Goal: Information Seeking & Learning: Learn about a topic

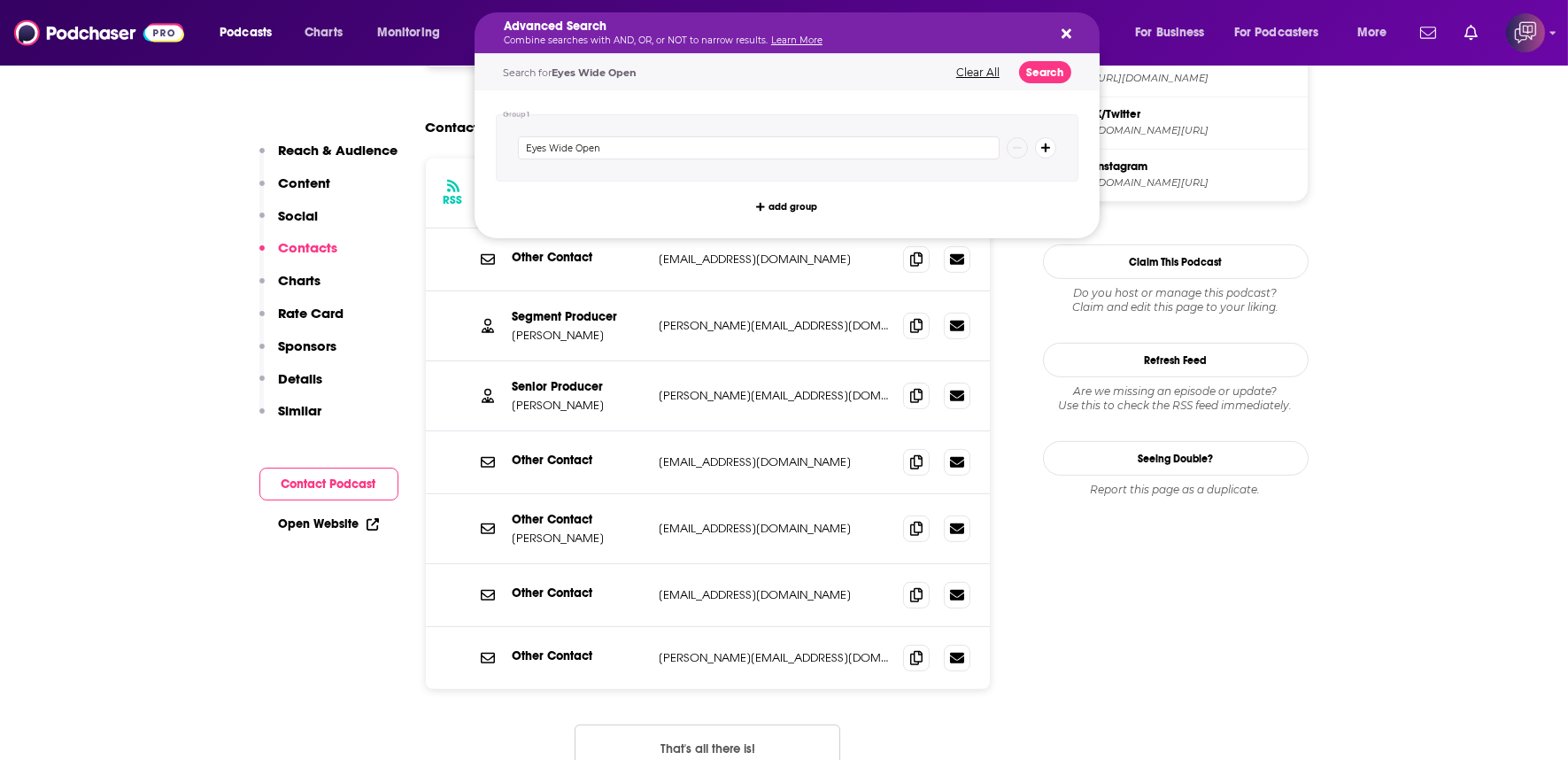
click at [1064, 38] on icon "Search podcasts, credits, & more..." at bounding box center [1067, 33] width 9 height 14
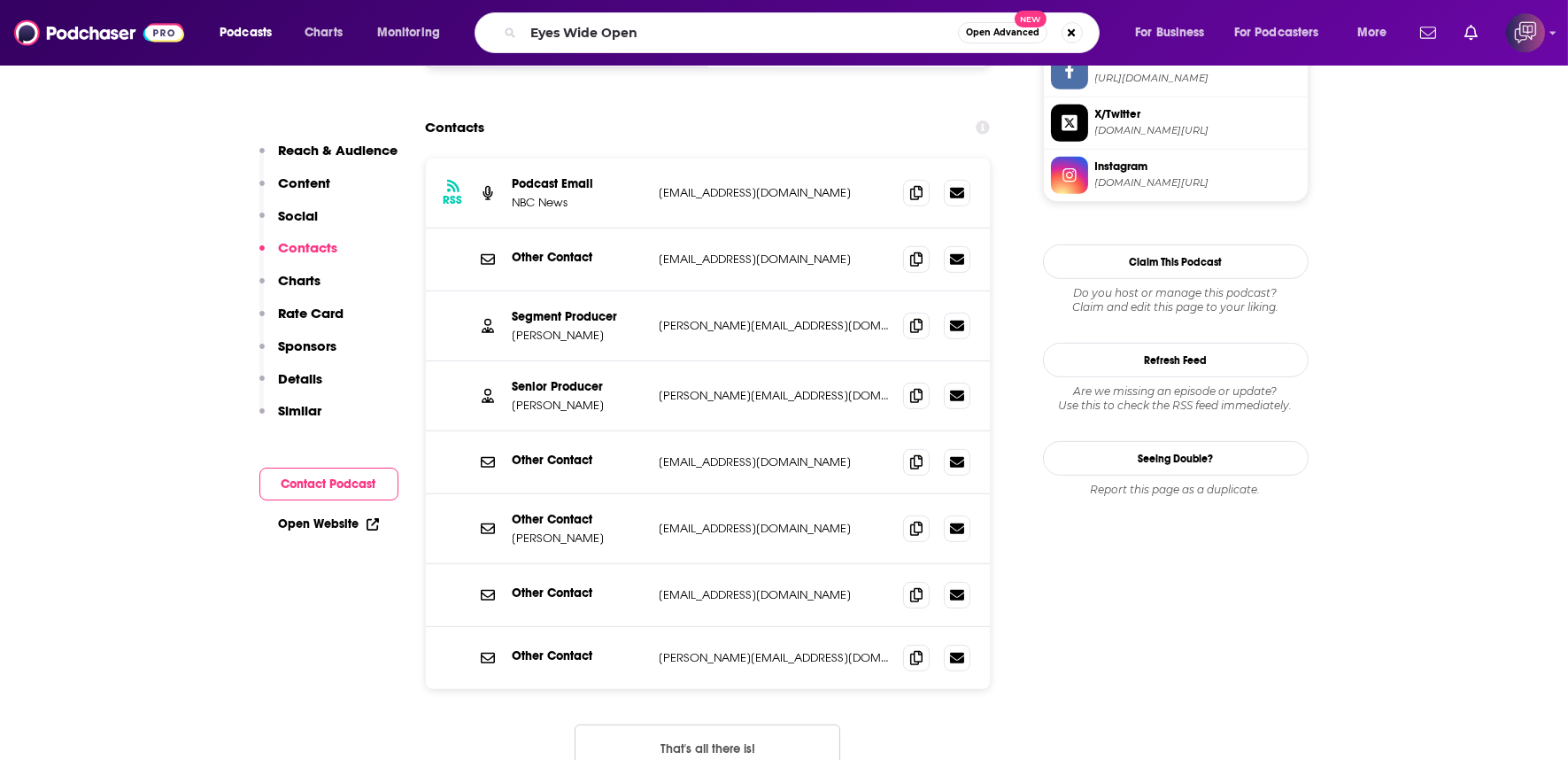
scroll to position [1772, 0]
click at [1008, 31] on span "Open Advanced" at bounding box center [1002, 32] width 74 height 8
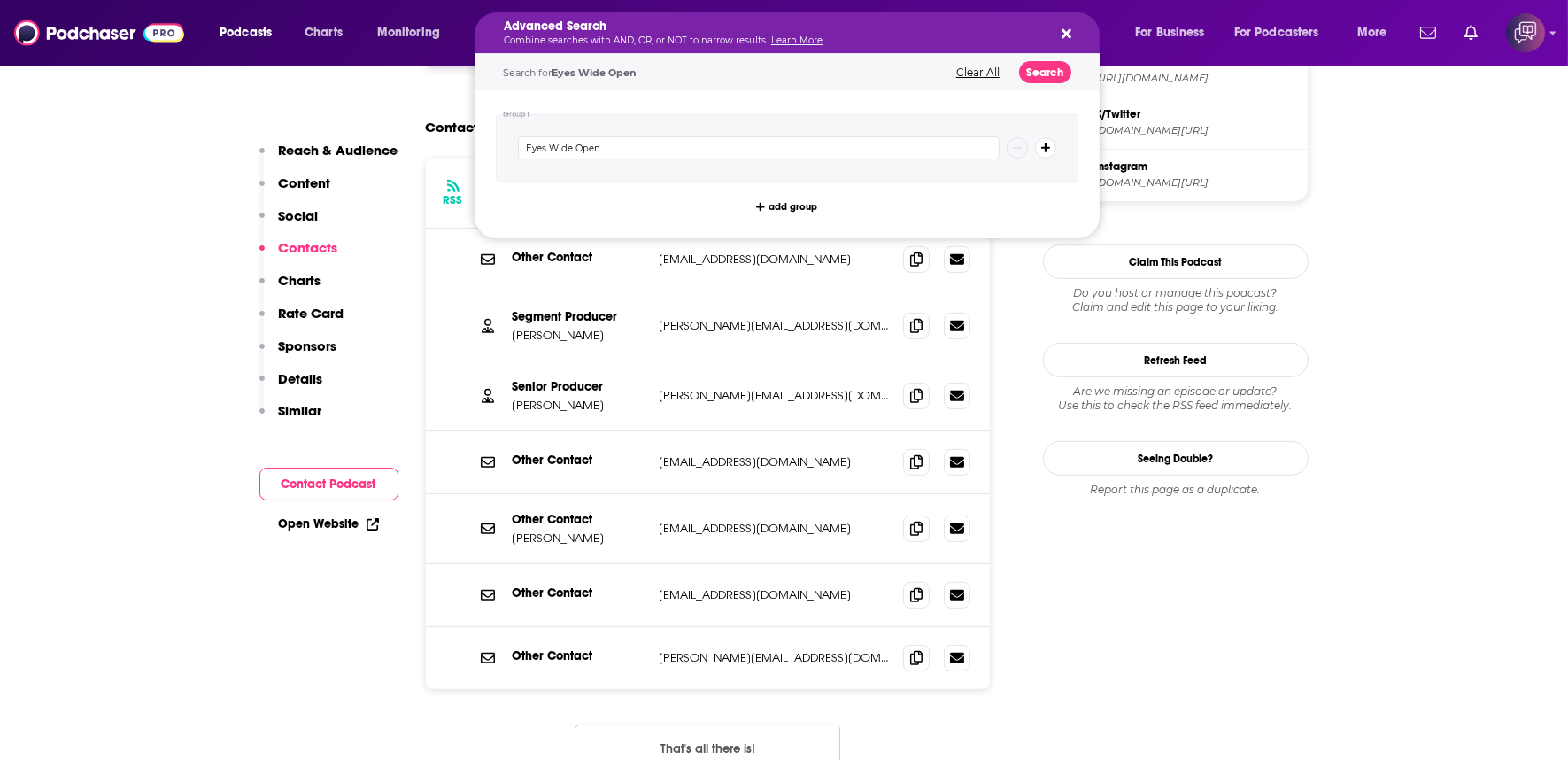
click at [1068, 32] on icon "Search podcasts, credits, & more..." at bounding box center [1067, 33] width 9 height 14
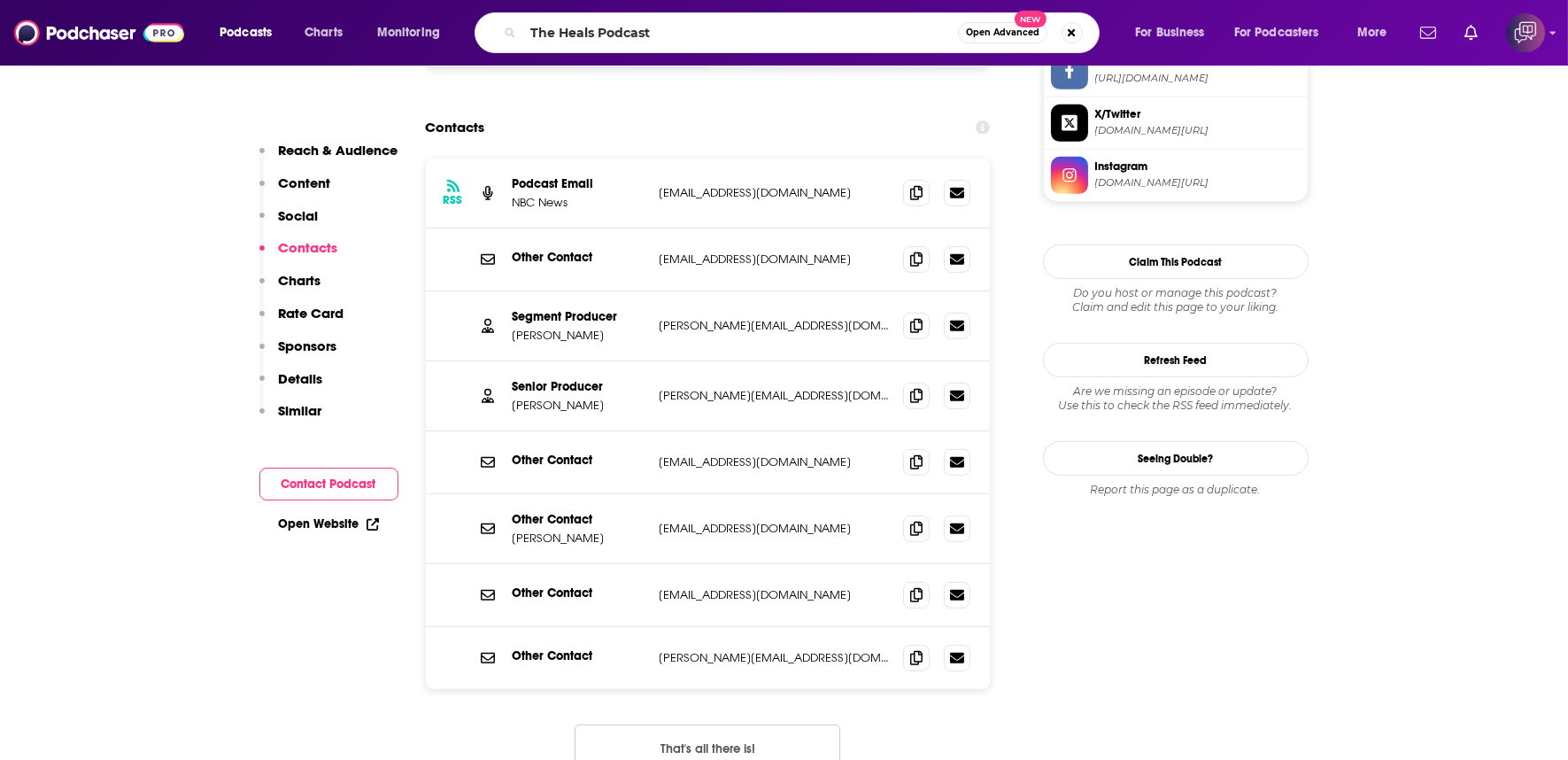
type input "The Heals Podcast"
click at [1013, 26] on button "Open Advanced New" at bounding box center [1003, 33] width 90 height 22
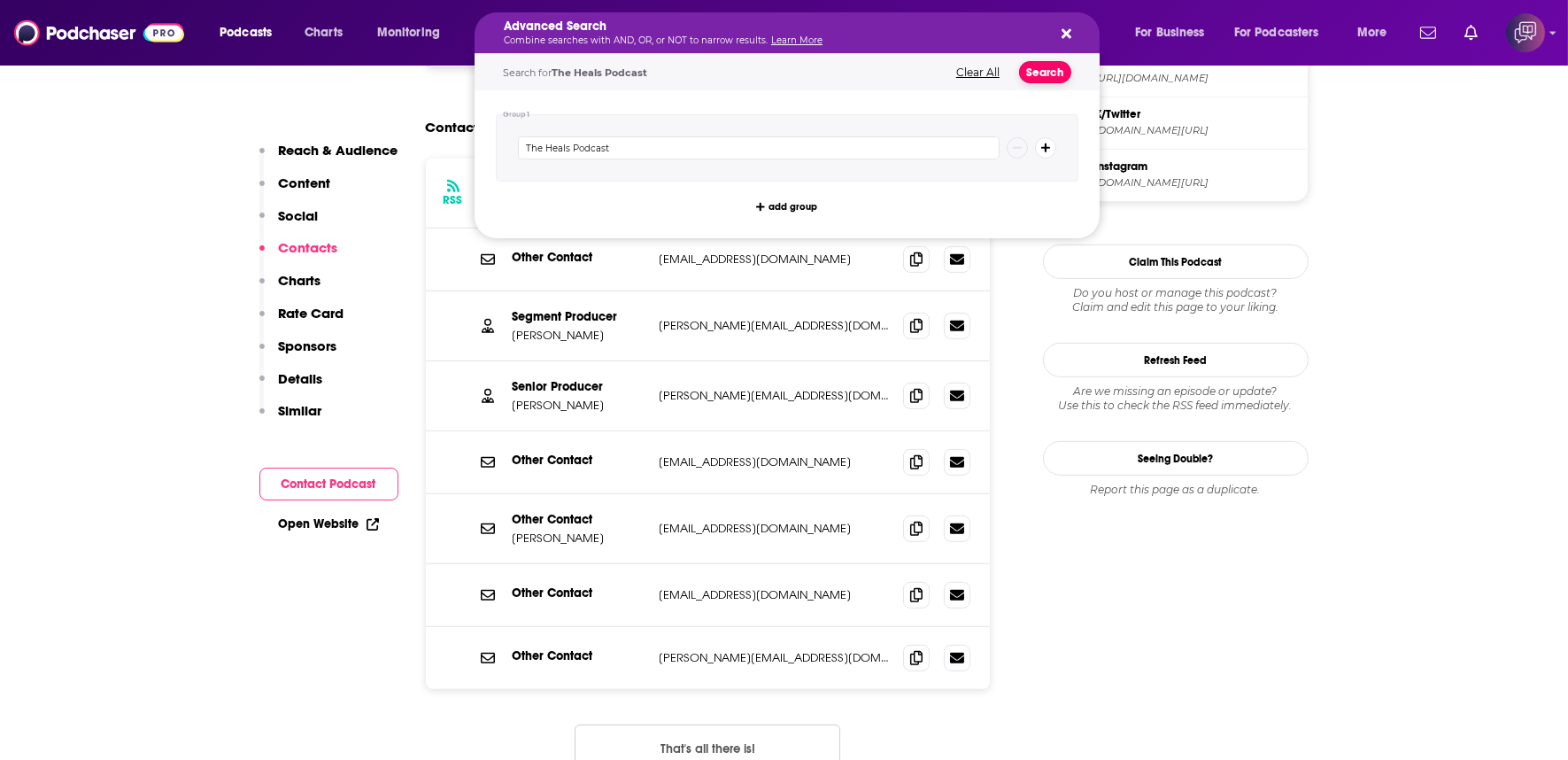
click at [1055, 75] on button "Search" at bounding box center [1045, 72] width 52 height 22
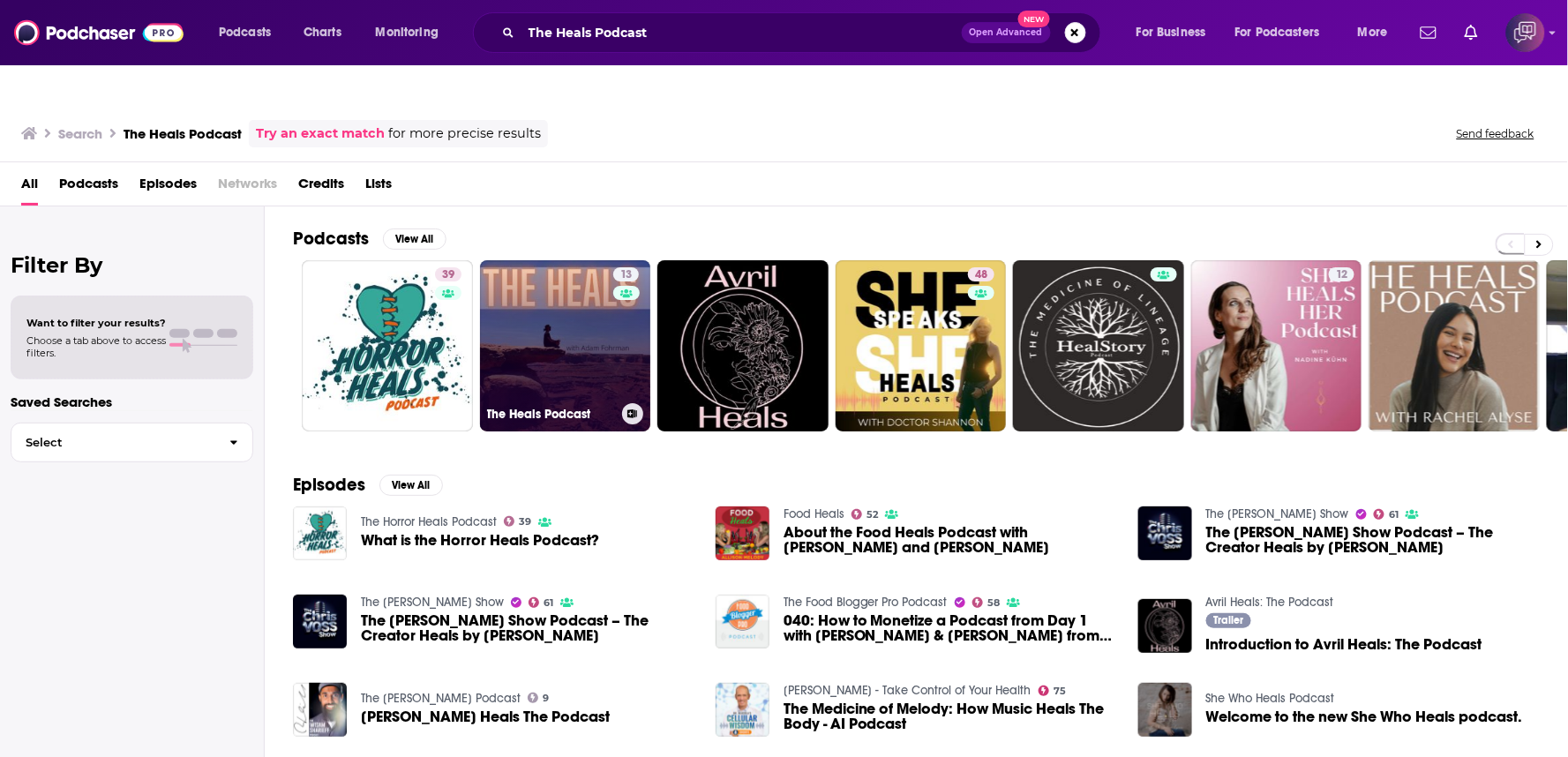
click at [541, 320] on link "13 The Heals Podcast" at bounding box center [566, 346] width 172 height 172
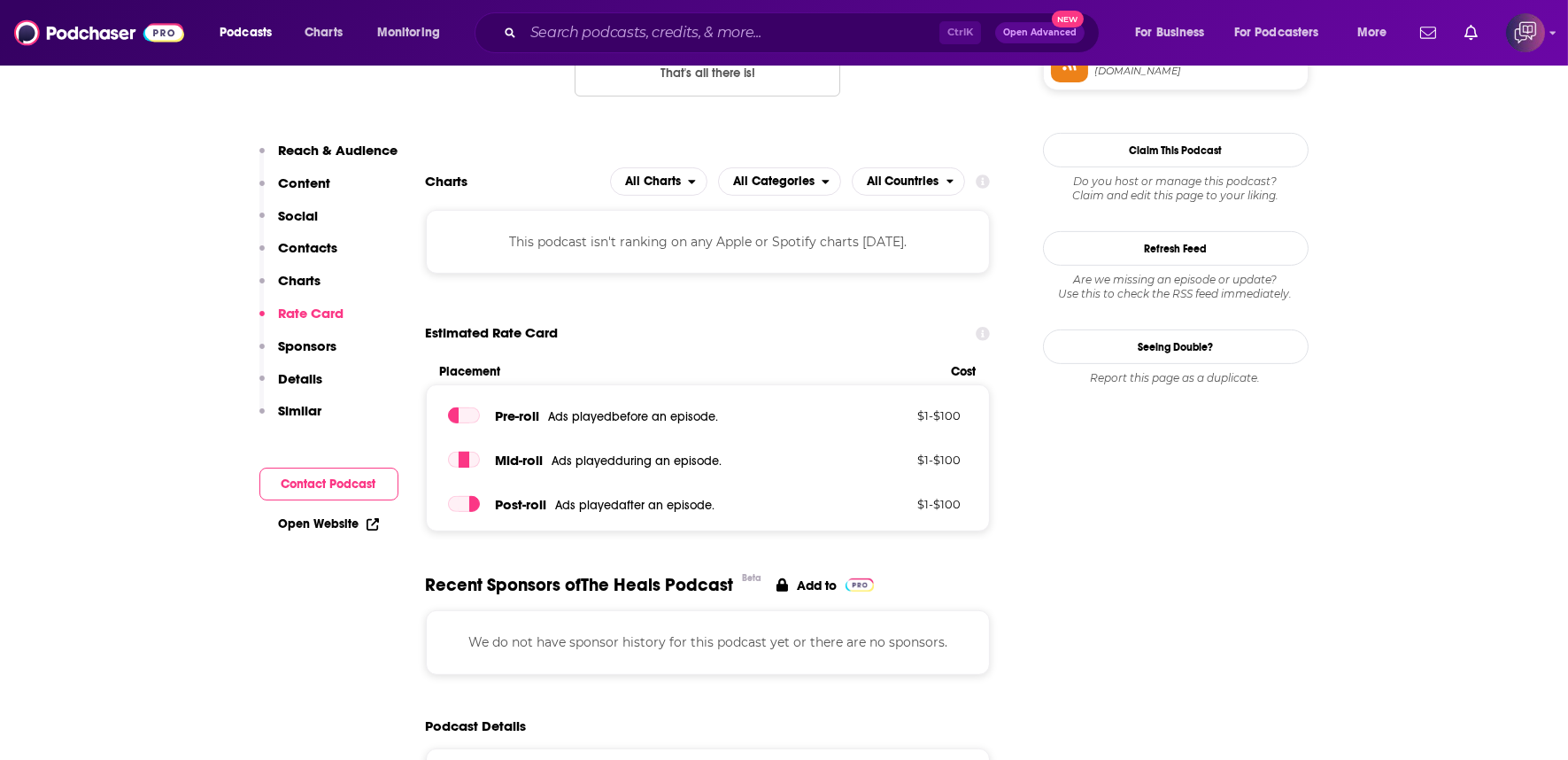
scroll to position [1279, 0]
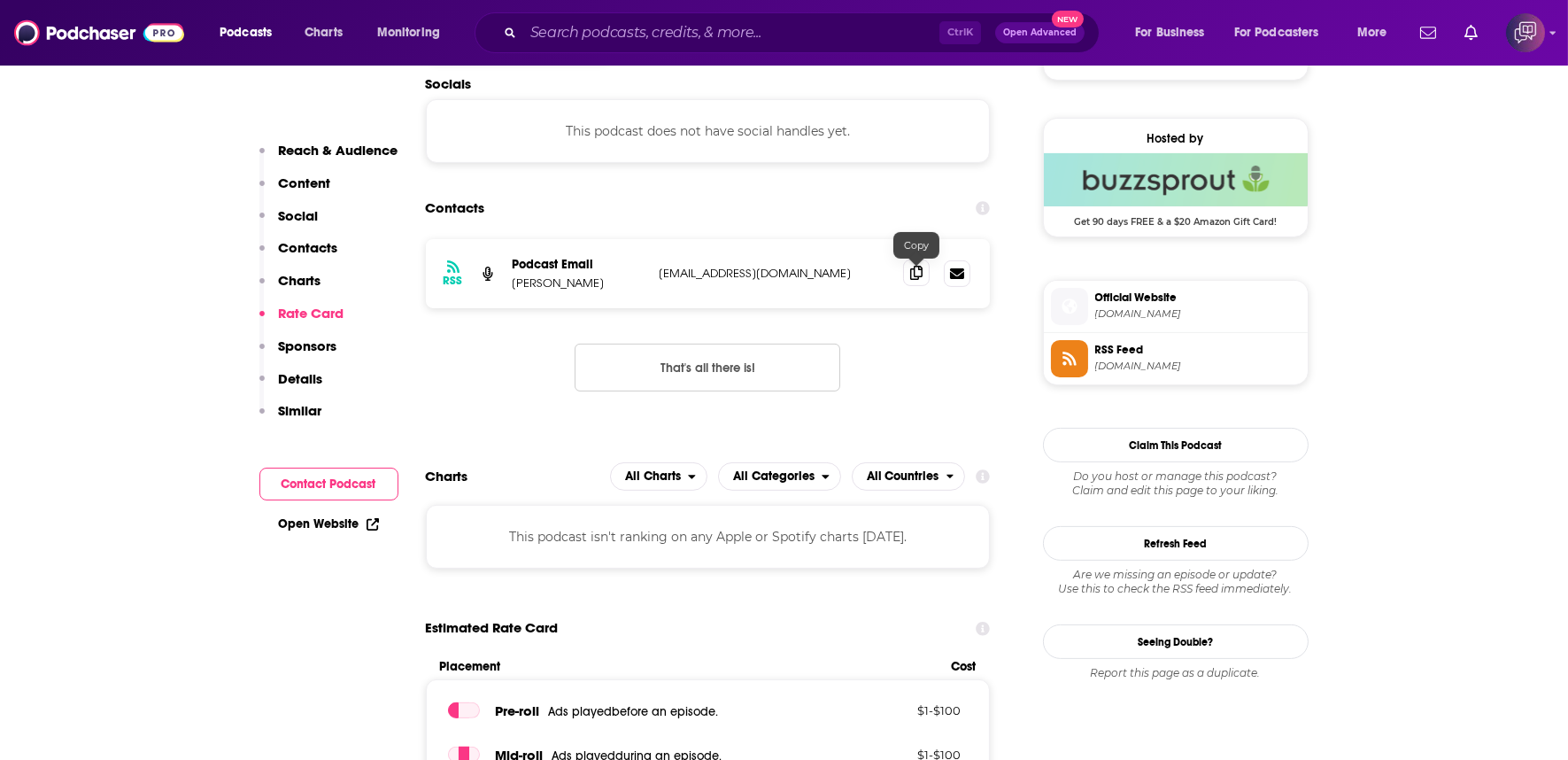
click at [926, 259] on span at bounding box center [916, 272] width 26 height 26
